Goal: Find specific page/section

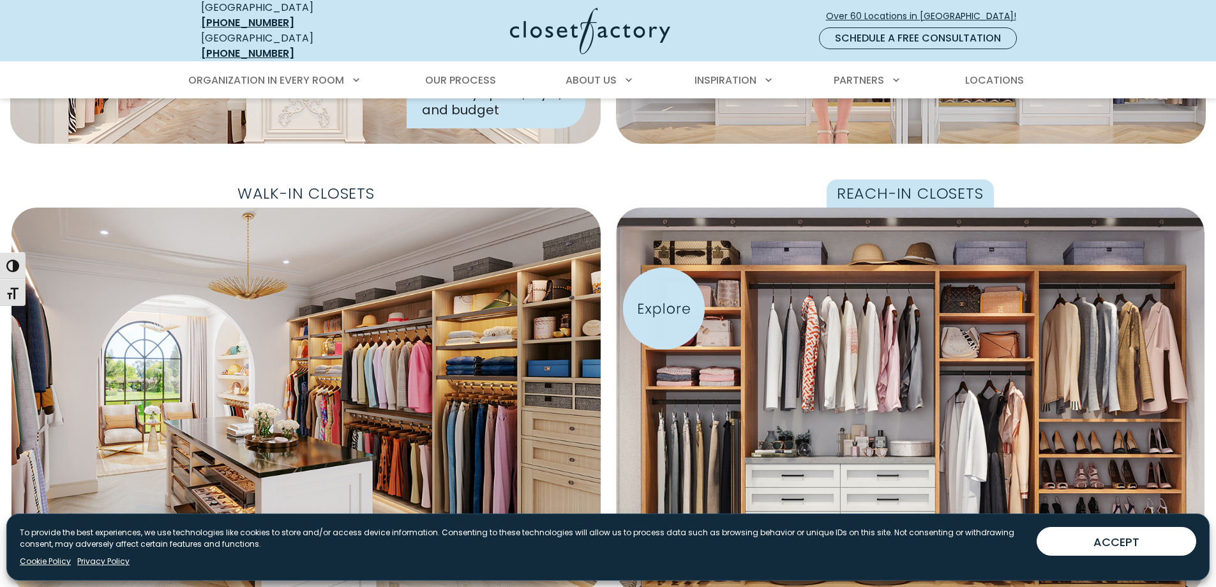
scroll to position [383, 0]
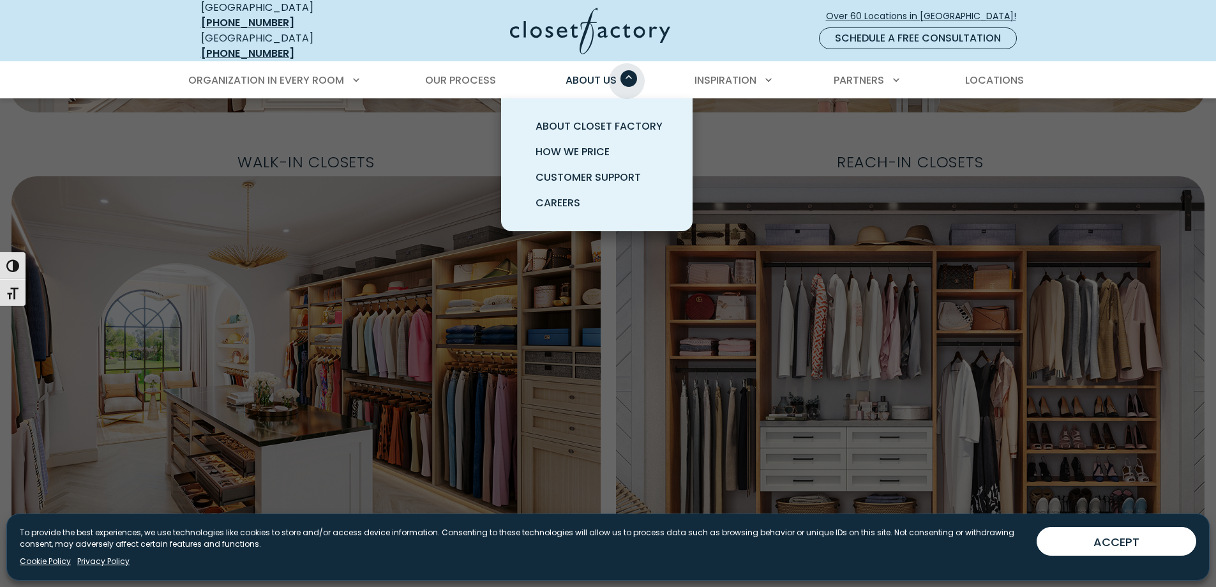
click at [627, 72] on span "Primary Menu" at bounding box center [629, 78] width 17 height 17
click at [589, 119] on span "About Closet Factory" at bounding box center [599, 126] width 127 height 15
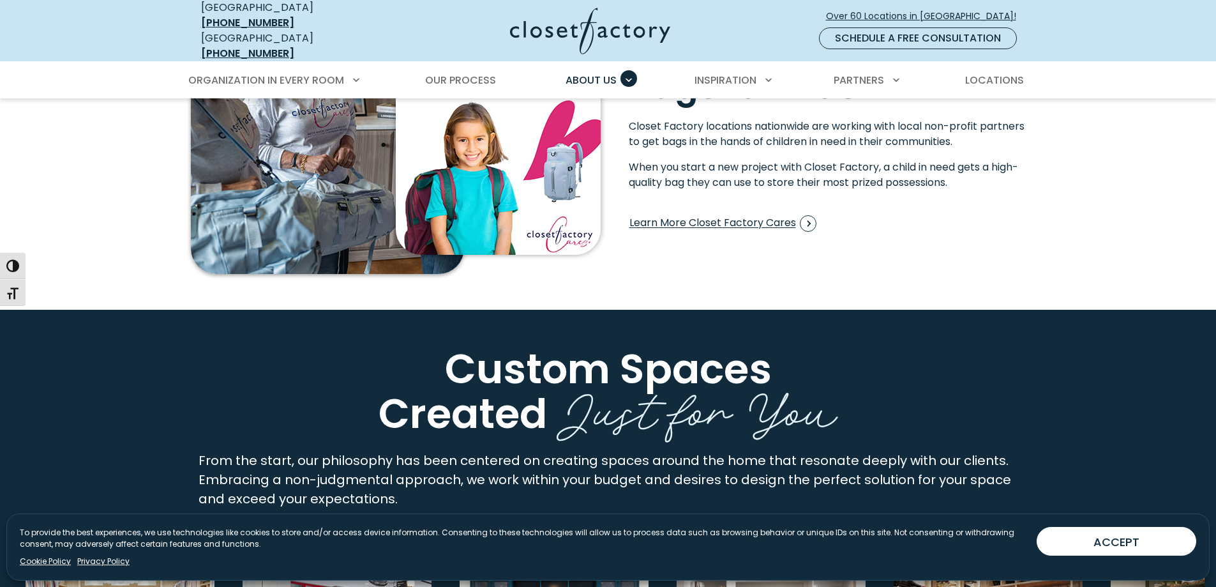
scroll to position [2043, 0]
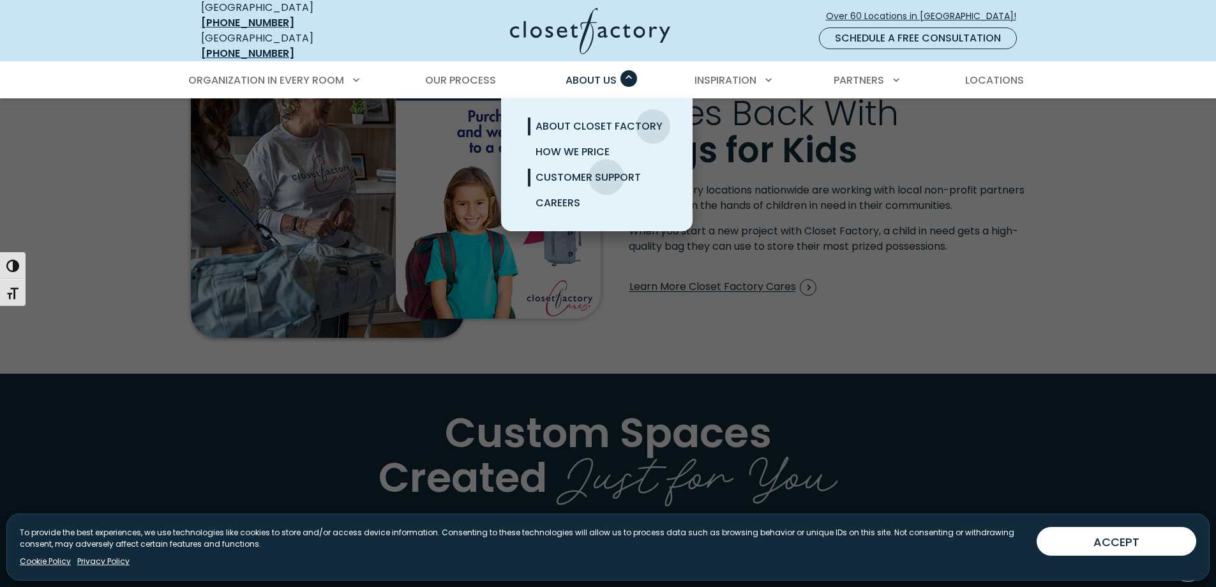
click at [607, 170] on span "Customer Support" at bounding box center [588, 177] width 105 height 15
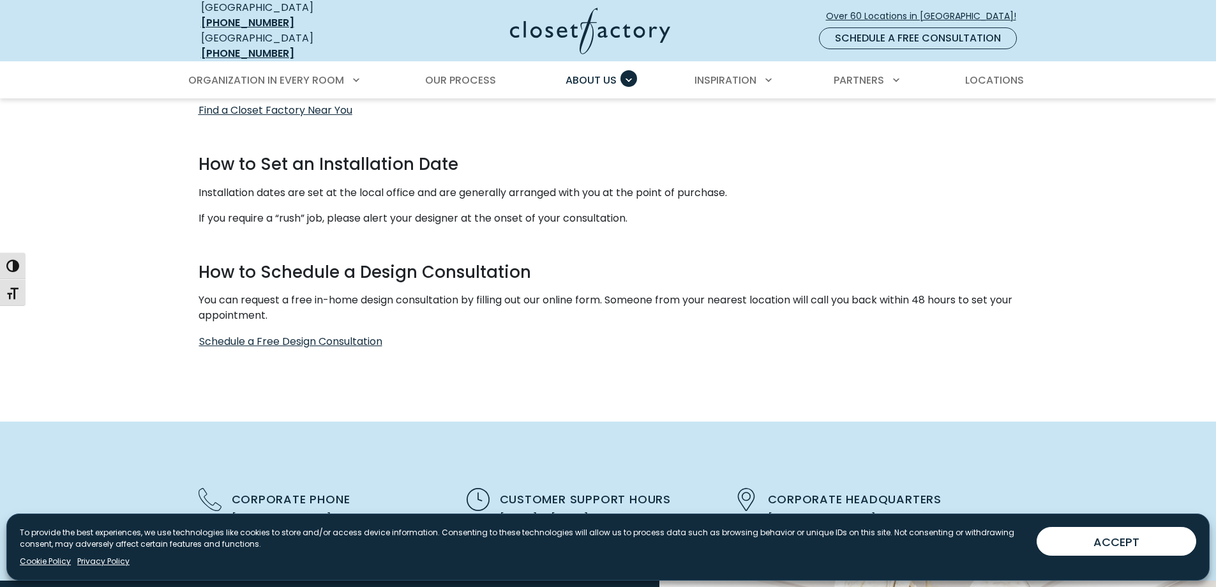
scroll to position [638, 0]
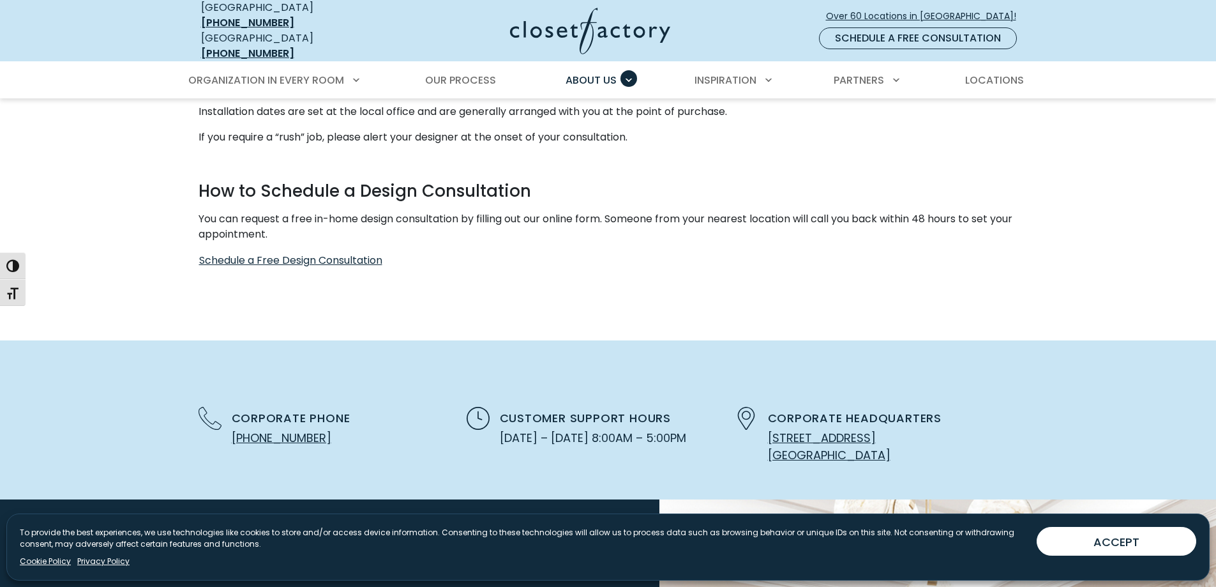
click at [703, 279] on p "HTML" at bounding box center [609, 286] width 820 height 15
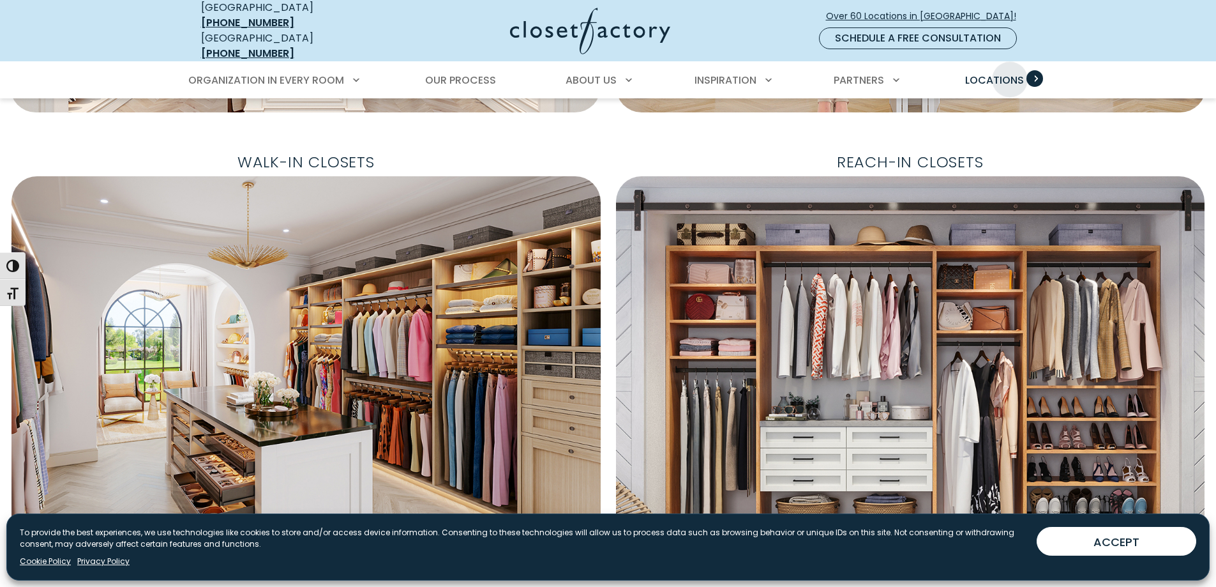
click at [1011, 73] on span "Locations" at bounding box center [994, 80] width 59 height 15
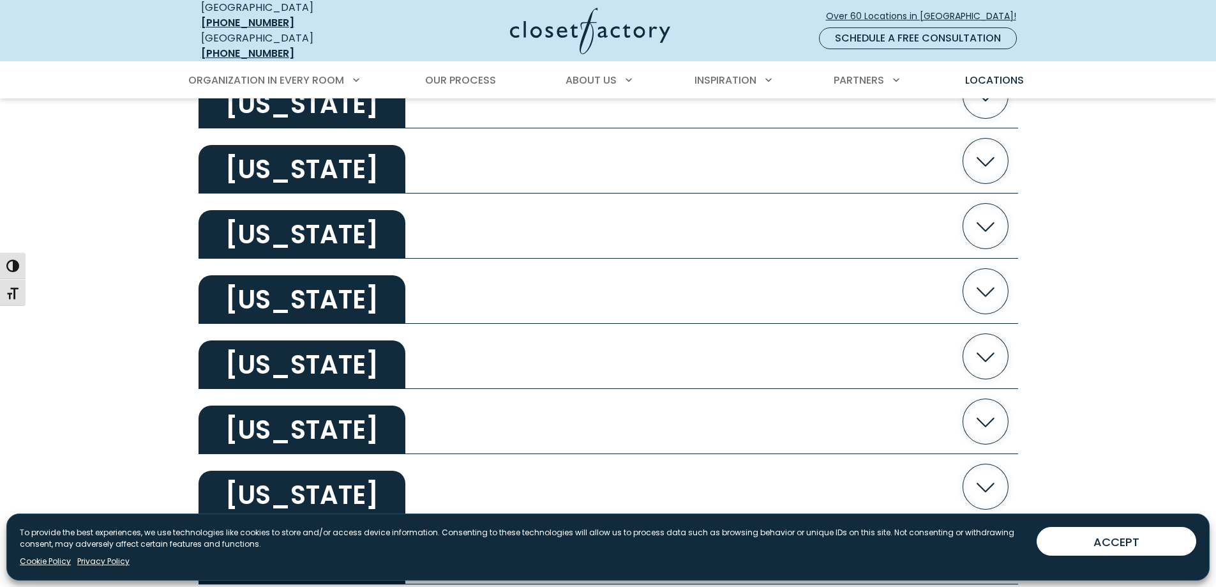
scroll to position [2299, 0]
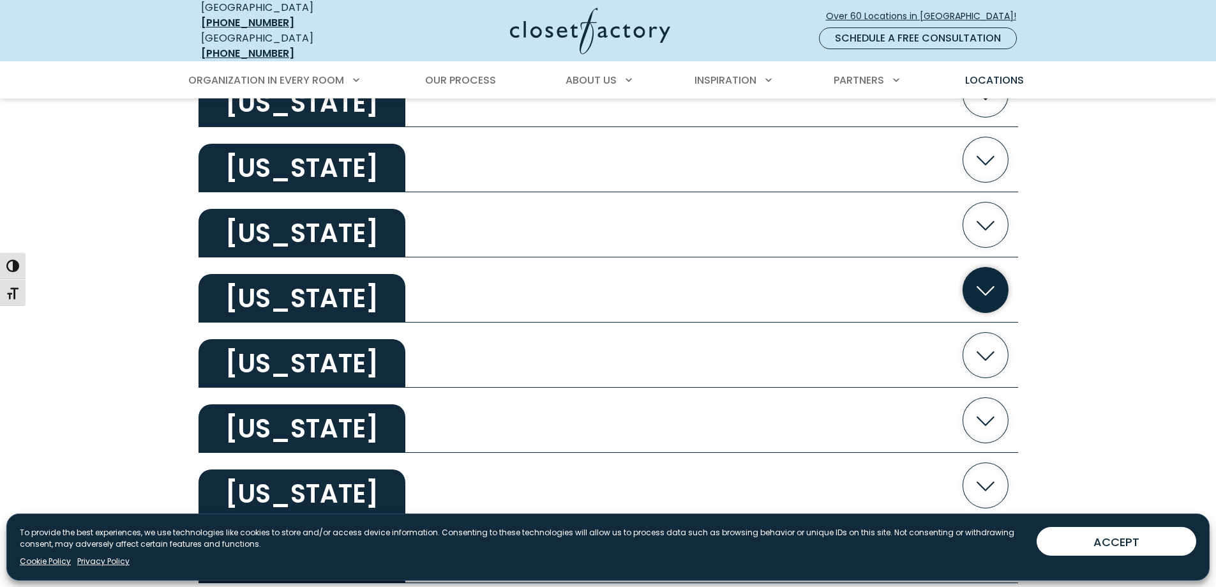
click at [990, 278] on icon "button" at bounding box center [985, 290] width 45 height 45
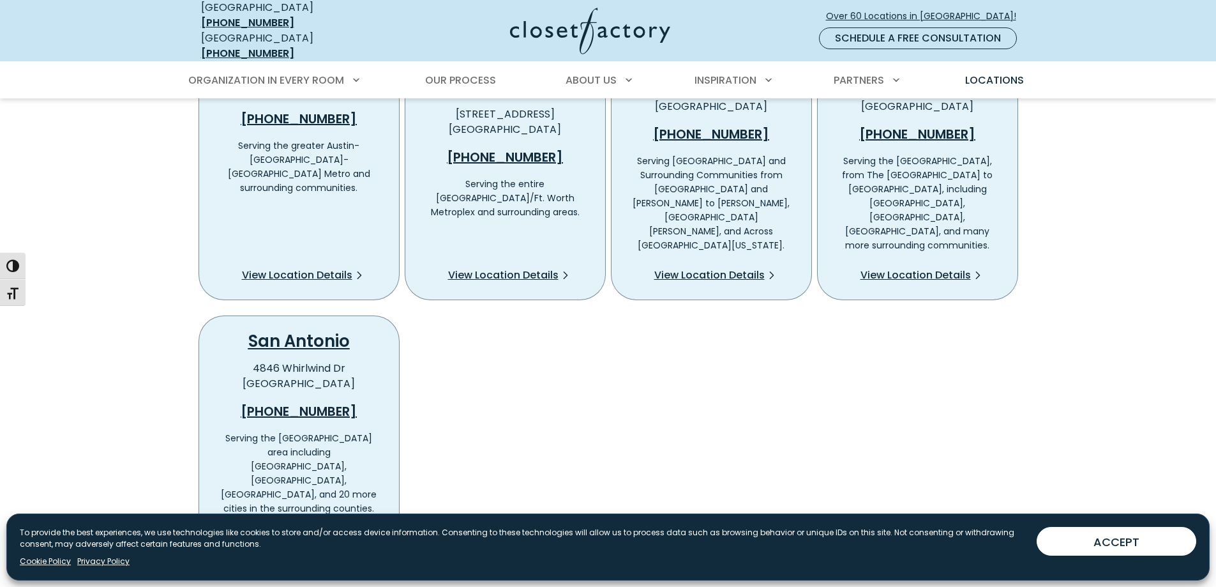
scroll to position [2618, 0]
click at [301, 530] on span "View Location Details" at bounding box center [297, 537] width 110 height 15
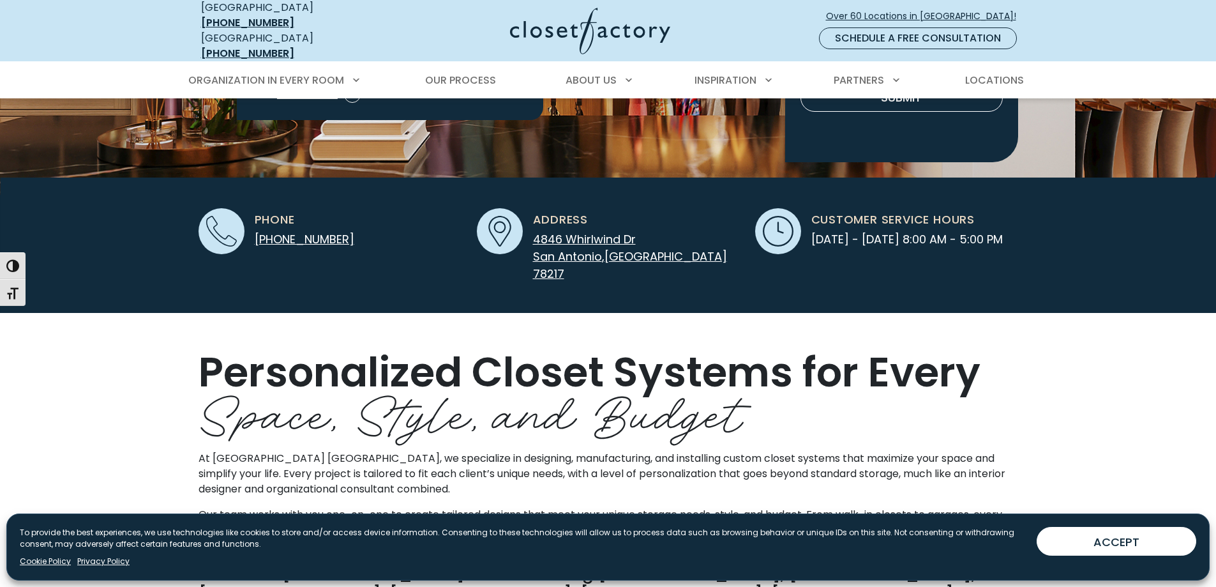
scroll to position [383, 0]
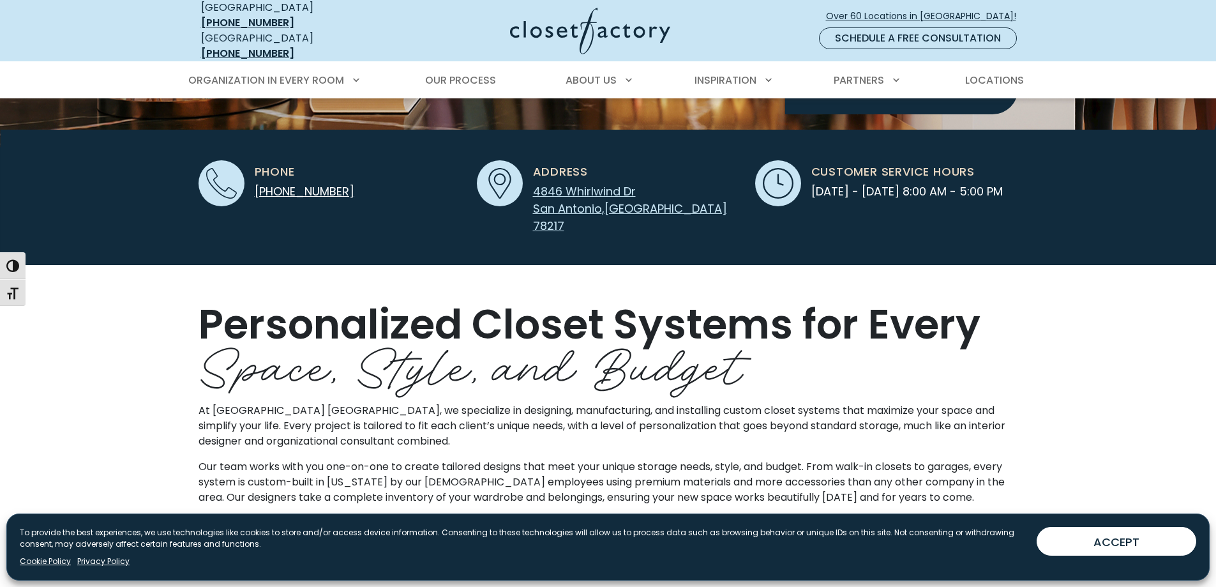
click at [576, 183] on span "4846 Whirlwind Dr" at bounding box center [584, 191] width 103 height 16
